Goal: Task Accomplishment & Management: Manage account settings

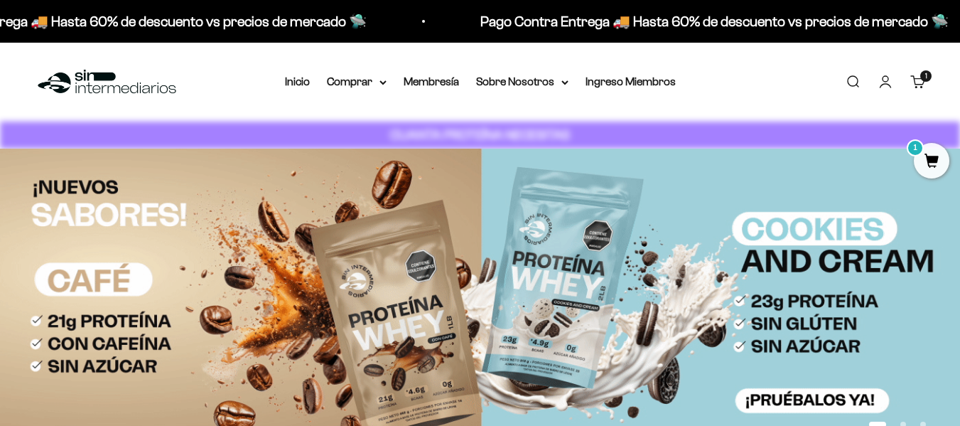
click at [473, 74] on link "Carrito 1 artículo 1" at bounding box center [919, 82] width 16 height 16
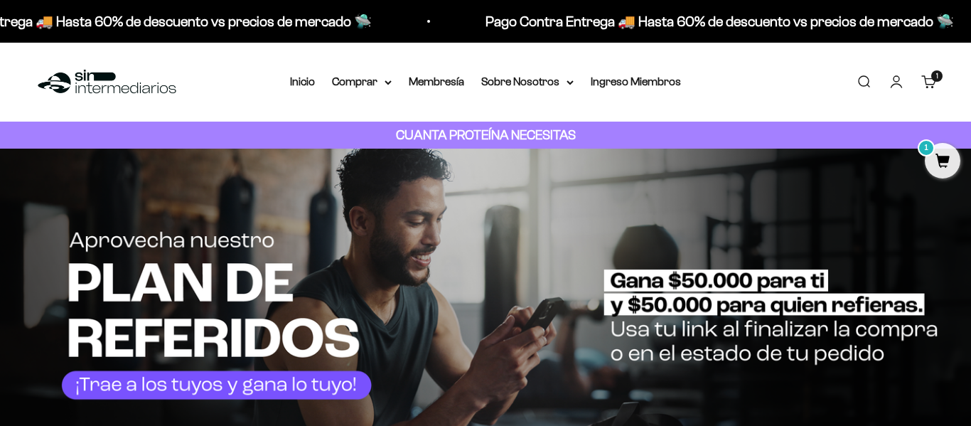
click at [473, 87] on link "Iniciar sesión" at bounding box center [897, 82] width 16 height 16
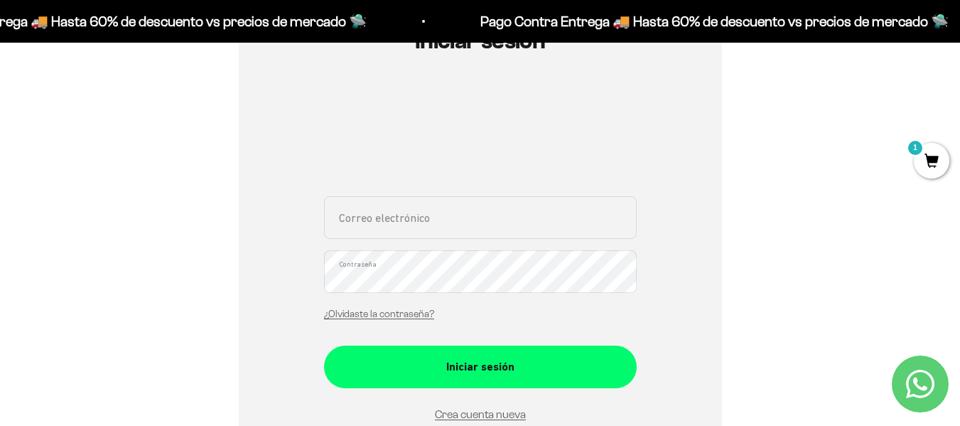
scroll to position [213, 0]
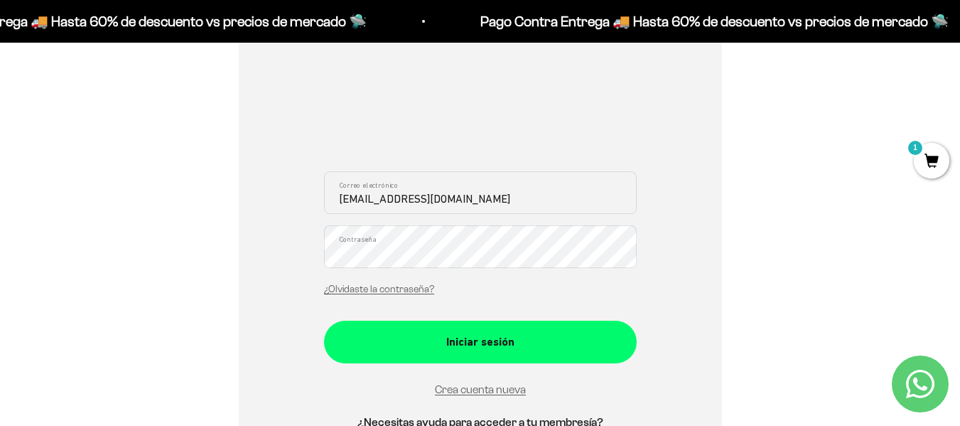
click at [481, 210] on input "[EMAIL_ADDRESS][DOMAIN_NAME]" at bounding box center [480, 192] width 313 height 43
type input "[EMAIL_ADDRESS][DOMAIN_NAME]"
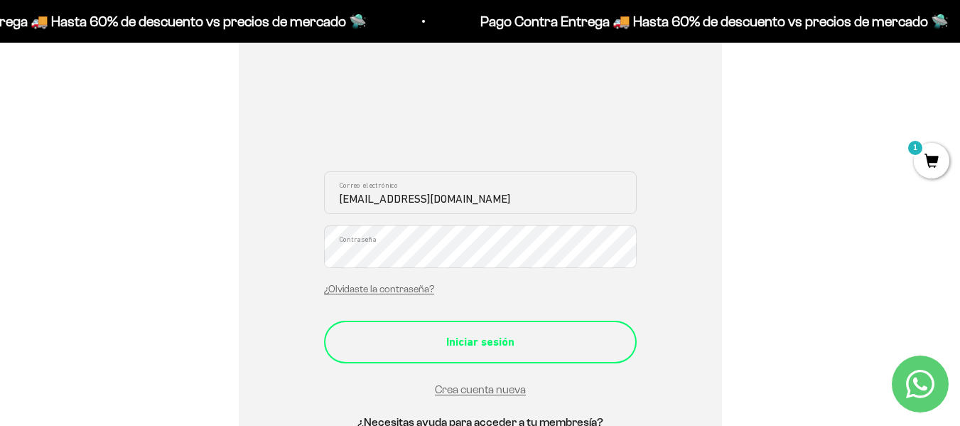
click at [481, 348] on div "Iniciar sesión" at bounding box center [481, 342] width 256 height 18
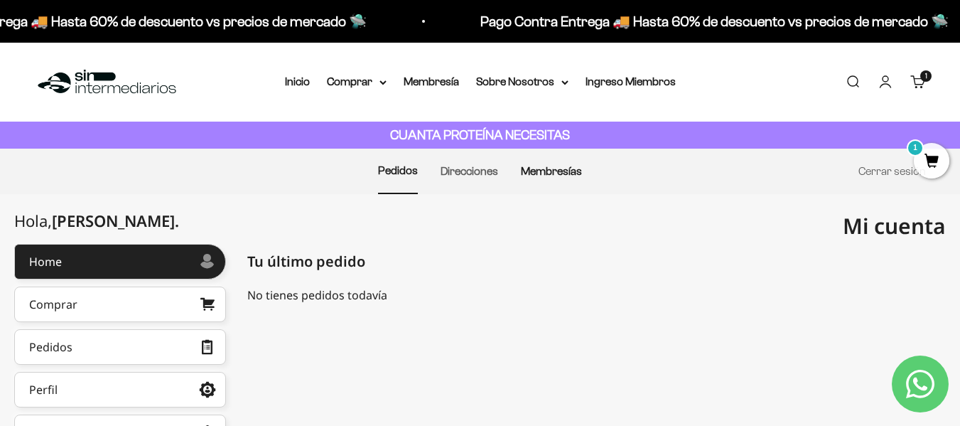
click at [537, 173] on link "Membresías" at bounding box center [551, 171] width 61 height 12
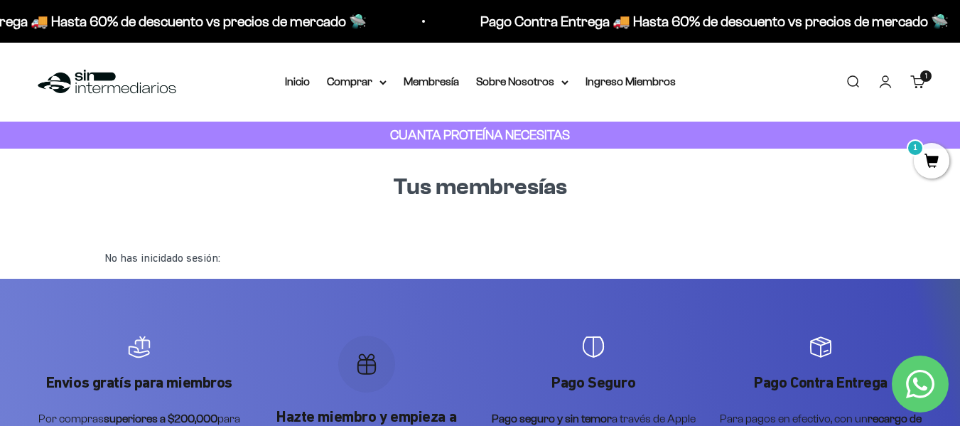
click at [185, 258] on div "No has inicidado sesión:" at bounding box center [480, 257] width 775 height 41
click at [881, 84] on link "Iniciar sesión" at bounding box center [886, 82] width 16 height 16
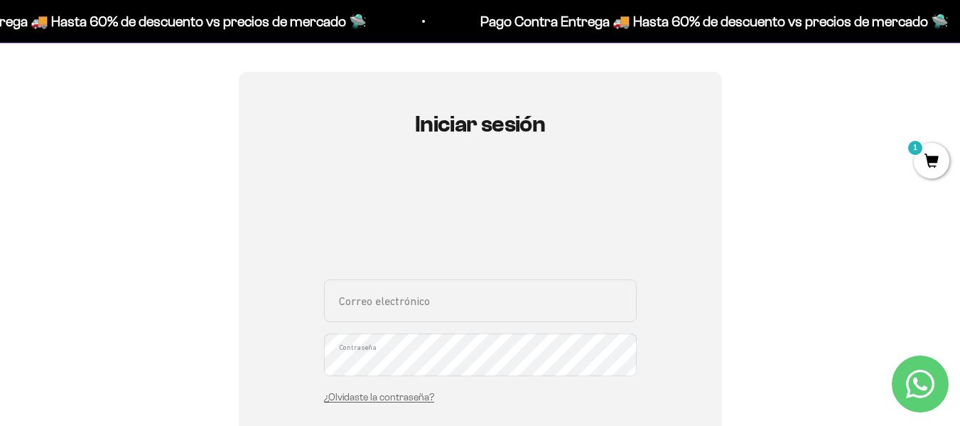
scroll to position [142, 0]
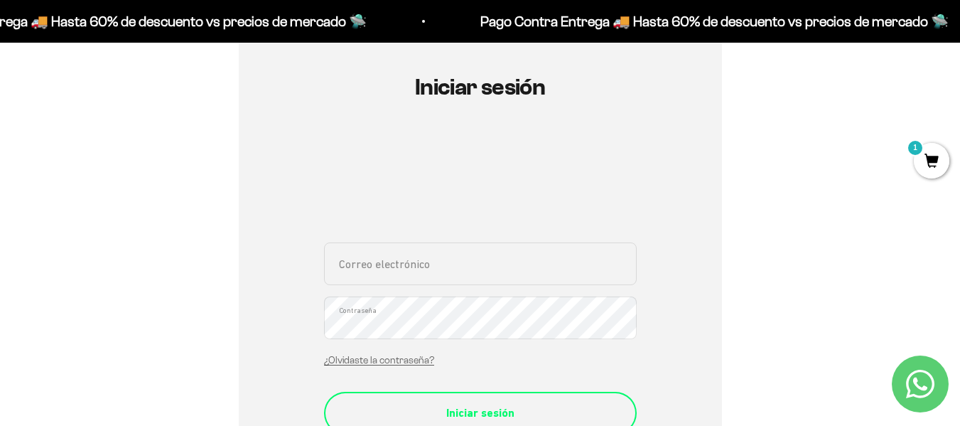
type input "[EMAIL_ADDRESS][DOMAIN_NAME]"
click at [451, 402] on button "Iniciar sesión" at bounding box center [480, 413] width 313 height 43
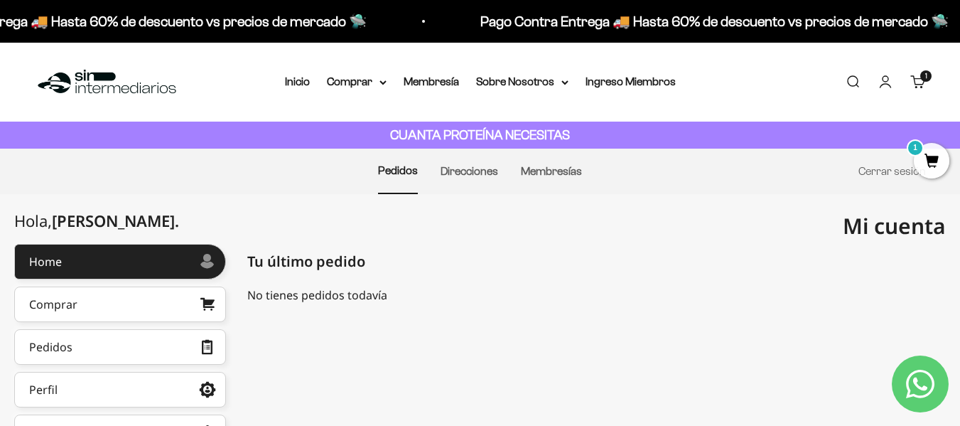
click at [541, 162] on li "Membresías" at bounding box center [551, 171] width 61 height 44
click at [535, 173] on link "Membresías" at bounding box center [551, 171] width 61 height 12
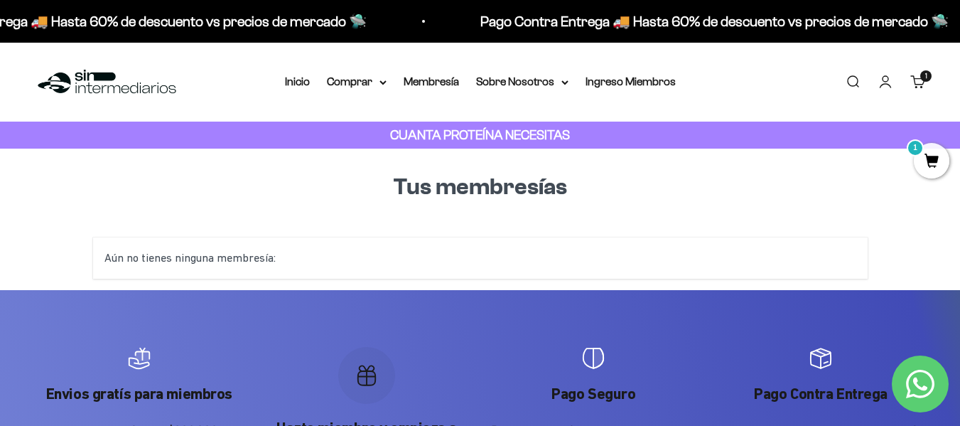
click at [878, 82] on link "Cuenta" at bounding box center [886, 82] width 16 height 16
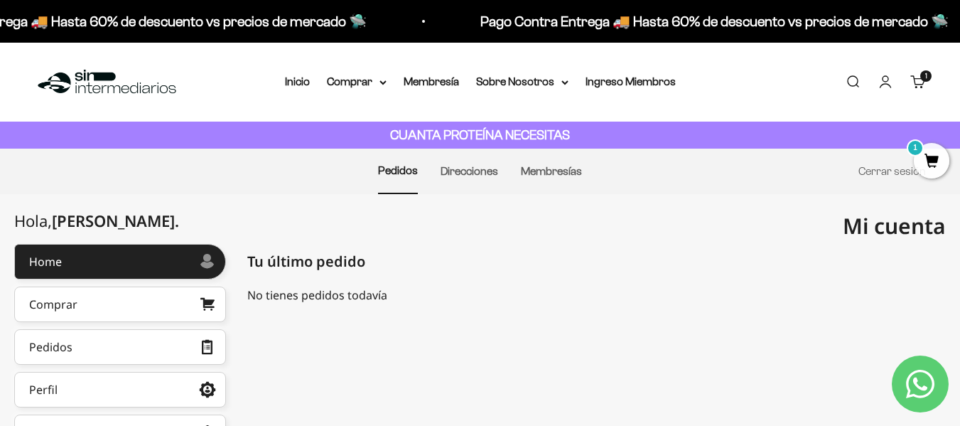
click at [924, 90] on link "Carrito 1 artículo 1" at bounding box center [919, 82] width 16 height 16
